Goal: Information Seeking & Learning: Learn about a topic

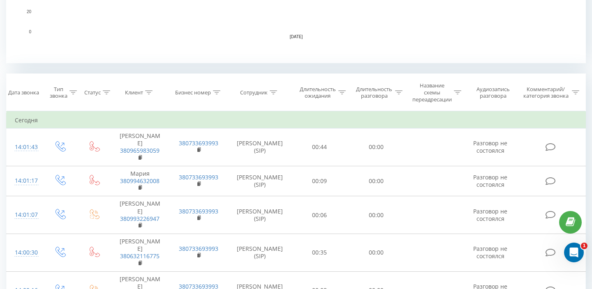
scroll to position [278, 0]
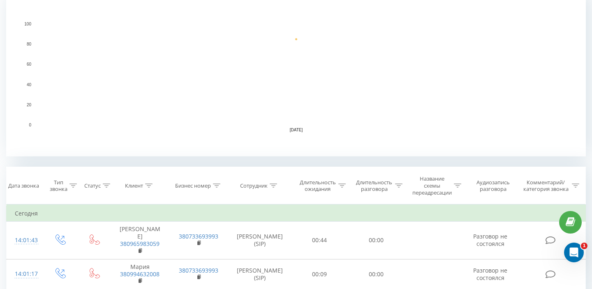
scroll to position [231, 0]
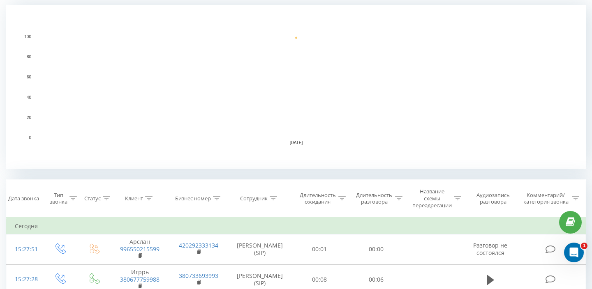
scroll to position [223, 0]
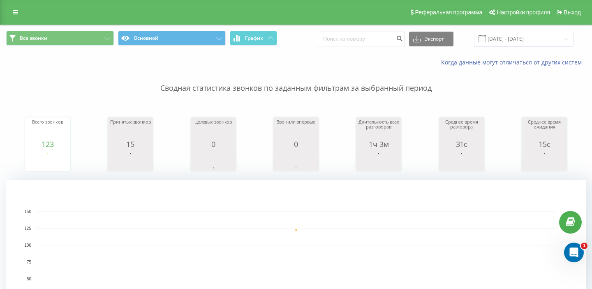
click at [375, 64] on div "Когда данные могут отличаться от других систем" at bounding box center [406, 62] width 369 height 8
